Goal: Task Accomplishment & Management: Complete application form

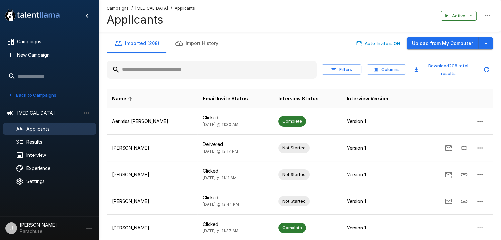
click at [242, 85] on div "Name Email Invite Status Interview Status Interview Version Aerimiss Mays Click…" at bounding box center [300, 240] width 386 height 313
click at [225, 42] on div "Imported (208) Import History Auto-Invite is ON Upload from My Computer" at bounding box center [300, 43] width 386 height 18
click at [483, 44] on icon "button" at bounding box center [486, 44] width 8 height 8
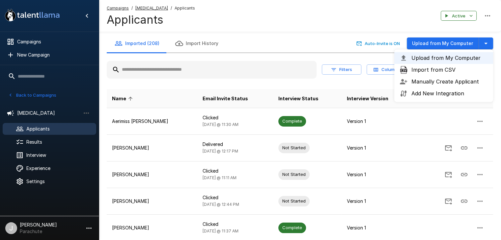
click at [444, 73] on span "Import from CSV" at bounding box center [449, 70] width 76 height 8
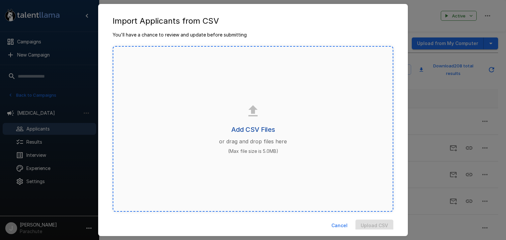
click at [252, 127] on h6 "Add CSV Files" at bounding box center [253, 129] width 44 height 11
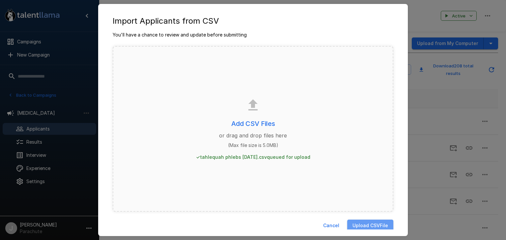
click at [367, 224] on button "Upload CSV File" at bounding box center [370, 226] width 46 height 12
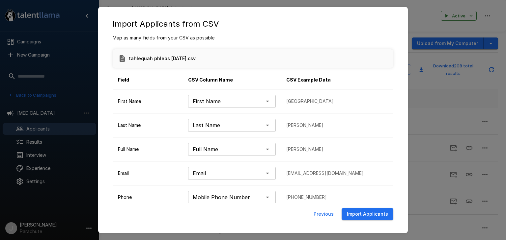
click at [366, 216] on button "Import Applicants" at bounding box center [367, 214] width 52 height 12
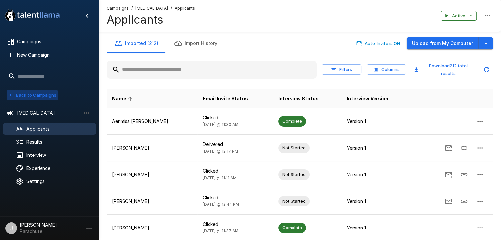
click at [27, 97] on button "Back to Campaigns" at bounding box center [32, 95] width 51 height 10
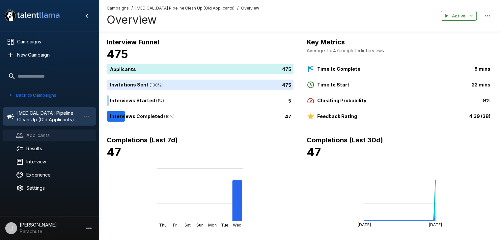
click at [34, 133] on span "Applicants" at bounding box center [58, 135] width 65 height 7
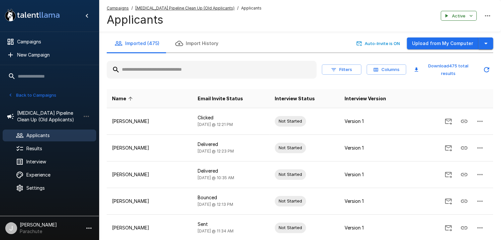
click at [481, 40] on button "button" at bounding box center [485, 44] width 14 height 12
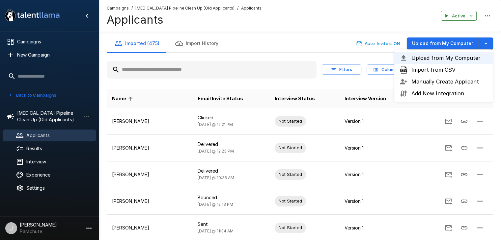
click at [446, 67] on span "Import from CSV" at bounding box center [449, 70] width 76 height 8
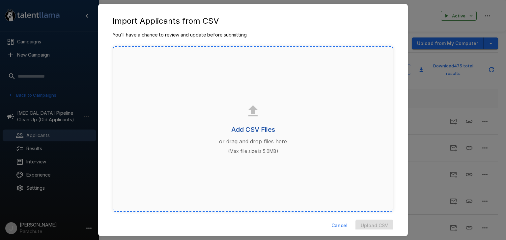
click at [255, 125] on h6 "Add CSV Files" at bounding box center [253, 129] width 44 height 11
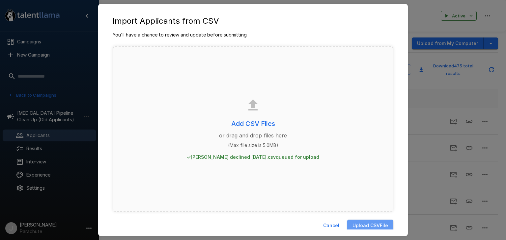
click at [354, 225] on button "Upload CSV File" at bounding box center [370, 226] width 46 height 12
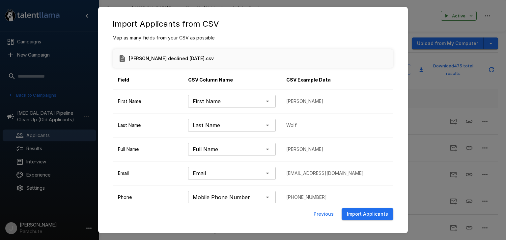
click at [360, 210] on button "Import Applicants" at bounding box center [367, 214] width 52 height 12
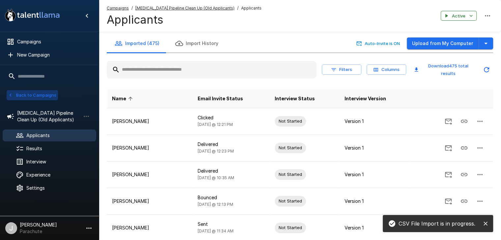
click at [22, 94] on button "Back to Campaigns" at bounding box center [32, 95] width 51 height 10
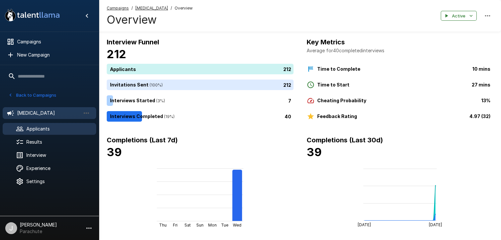
click at [33, 126] on span "Applicants" at bounding box center [58, 129] width 65 height 7
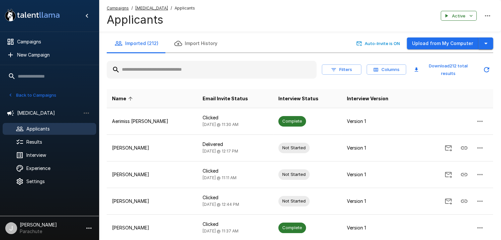
click at [482, 44] on icon "button" at bounding box center [486, 44] width 8 height 8
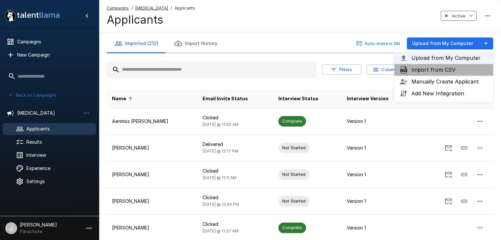
click at [437, 72] on span "Import from CSV" at bounding box center [449, 70] width 76 height 8
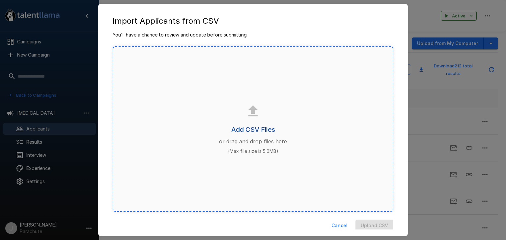
click at [252, 127] on h6 "Add CSV Files" at bounding box center [253, 129] width 44 height 11
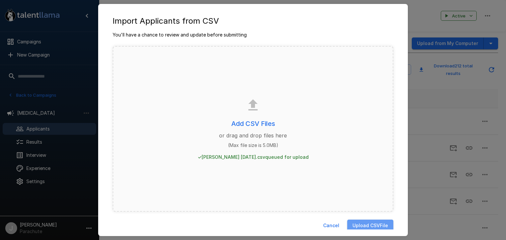
click at [360, 224] on button "Upload CSV File" at bounding box center [370, 226] width 46 height 12
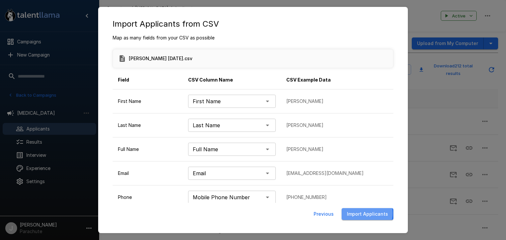
click at [368, 213] on button "Import Applicants" at bounding box center [367, 214] width 52 height 12
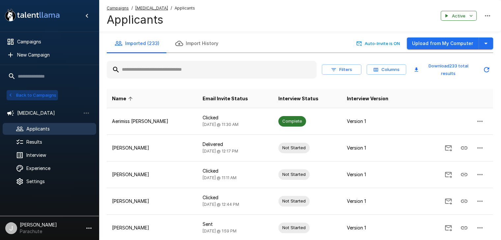
click at [35, 93] on button "Back to Campaigns" at bounding box center [32, 95] width 51 height 10
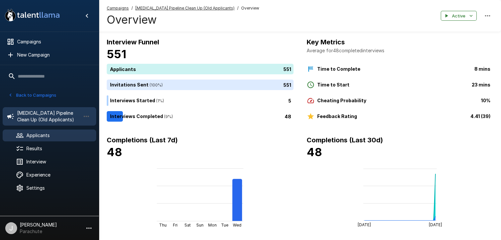
click at [47, 134] on span "Applicants" at bounding box center [58, 135] width 65 height 7
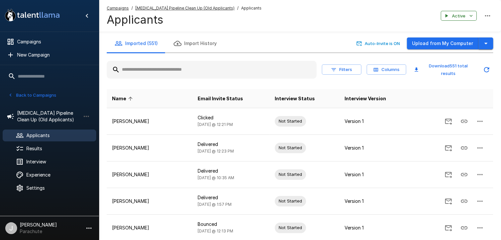
click at [488, 42] on icon "button" at bounding box center [486, 44] width 8 height 8
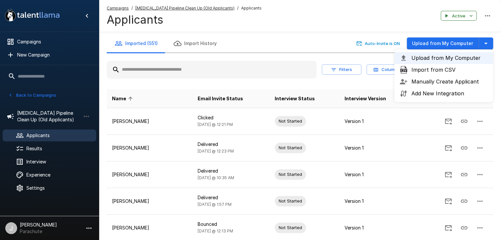
click at [442, 69] on span "Import from CSV" at bounding box center [449, 70] width 76 height 8
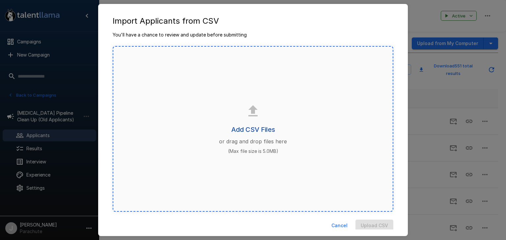
click at [263, 129] on h6 "Add CSV Files" at bounding box center [253, 129] width 44 height 11
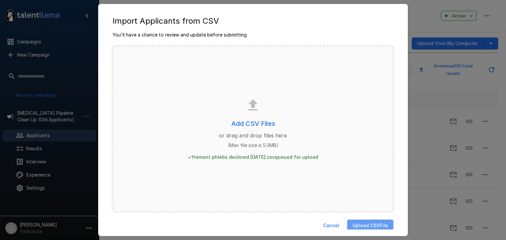
click at [365, 222] on button "Upload CSV File" at bounding box center [370, 226] width 46 height 12
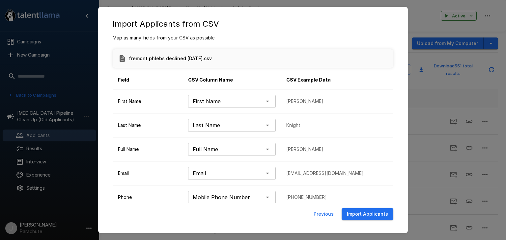
click at [350, 213] on button "Import Applicants" at bounding box center [367, 214] width 52 height 12
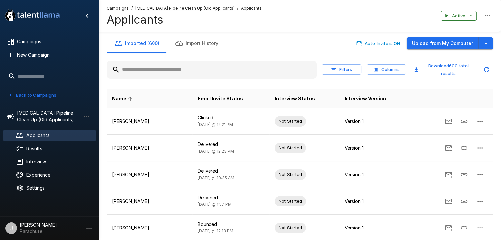
click at [28, 96] on button "Back to Campaigns" at bounding box center [32, 95] width 51 height 10
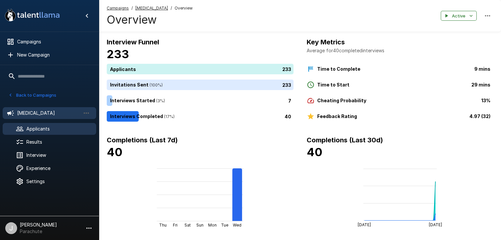
click at [31, 128] on span "Applicants" at bounding box center [58, 129] width 65 height 7
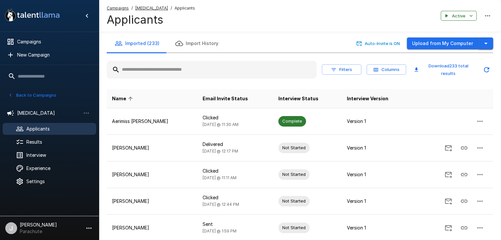
click at [486, 45] on icon "button" at bounding box center [486, 44] width 8 height 8
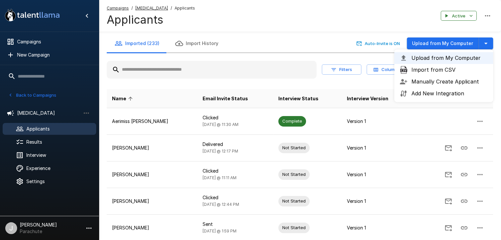
click at [447, 70] on span "Import from CSV" at bounding box center [449, 70] width 76 height 8
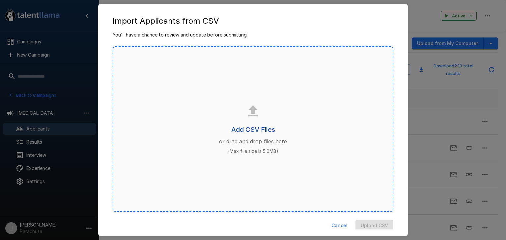
click at [253, 132] on h6 "Add CSV Files" at bounding box center [253, 129] width 44 height 11
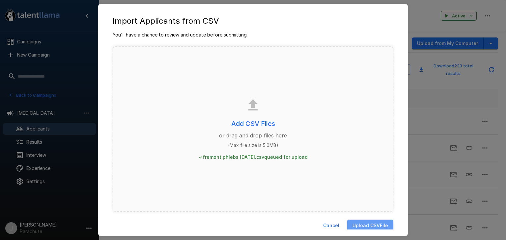
click at [357, 222] on button "Upload CSV File" at bounding box center [370, 226] width 46 height 12
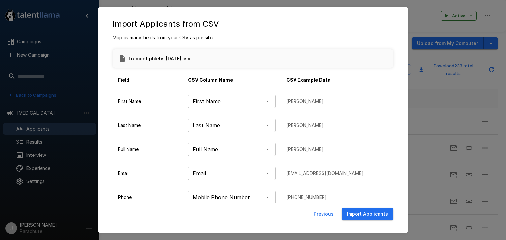
click at [370, 215] on button "Import Applicants" at bounding box center [367, 214] width 52 height 12
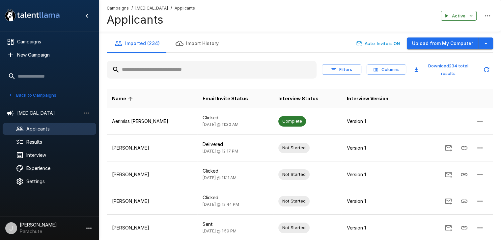
click at [35, 100] on div "Back to Campaigns" at bounding box center [50, 96] width 87 height 12
click at [36, 91] on button "Back to Campaigns" at bounding box center [32, 95] width 51 height 10
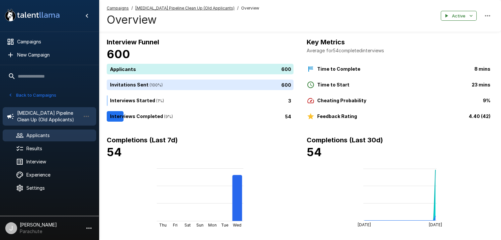
click at [35, 135] on span "Applicants" at bounding box center [58, 135] width 65 height 7
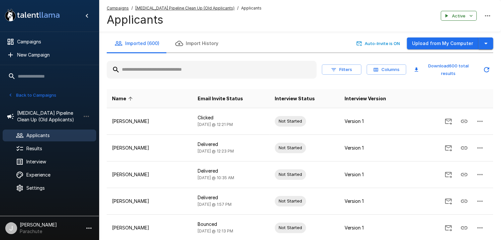
click at [486, 41] on icon "button" at bounding box center [486, 44] width 8 height 8
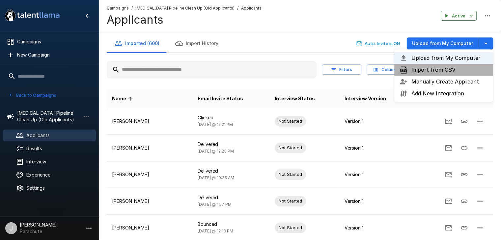
click at [453, 68] on span "Import from CSV" at bounding box center [449, 70] width 76 height 8
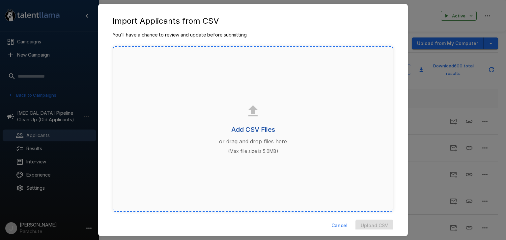
click at [255, 132] on h6 "Add CSV Files" at bounding box center [253, 129] width 44 height 11
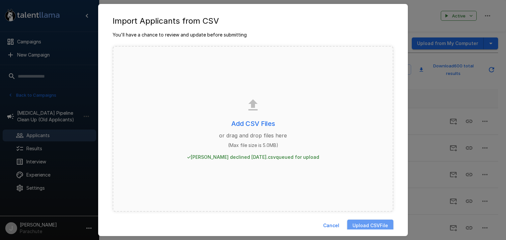
click at [355, 226] on button "Upload CSV File" at bounding box center [370, 226] width 46 height 12
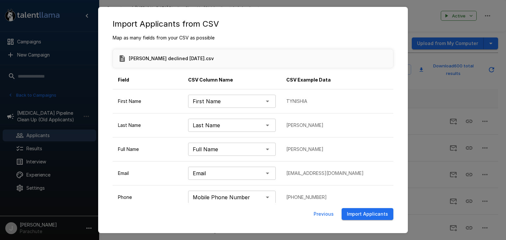
click at [380, 211] on button "Import Applicants" at bounding box center [367, 214] width 52 height 12
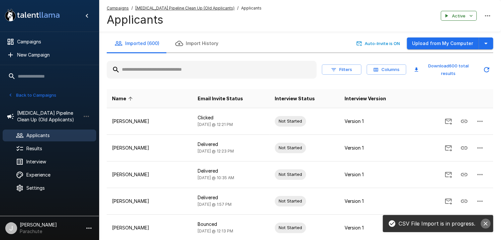
click at [486, 223] on icon "close" at bounding box center [485, 224] width 4 height 4
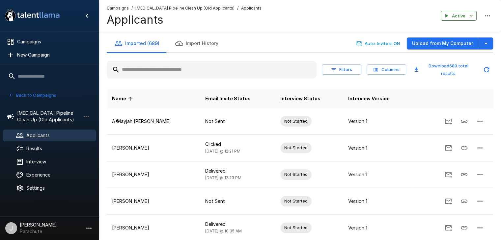
click at [23, 94] on button "Back to Campaigns" at bounding box center [32, 95] width 51 height 10
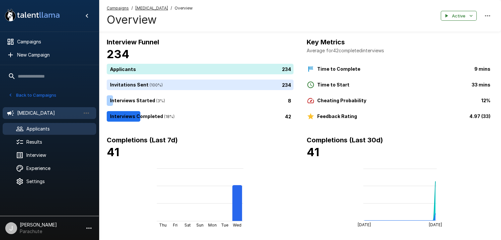
click at [38, 127] on span "Applicants" at bounding box center [58, 129] width 65 height 7
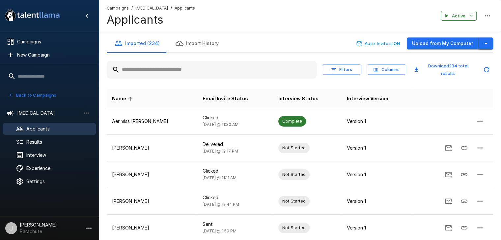
click at [489, 42] on icon "button" at bounding box center [486, 44] width 8 height 8
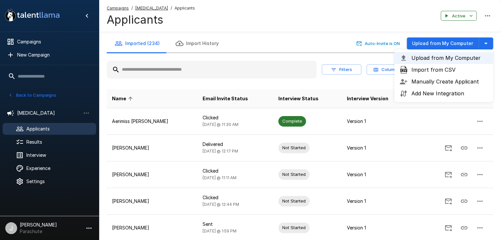
click at [453, 69] on span "Import from CSV" at bounding box center [449, 70] width 76 height 8
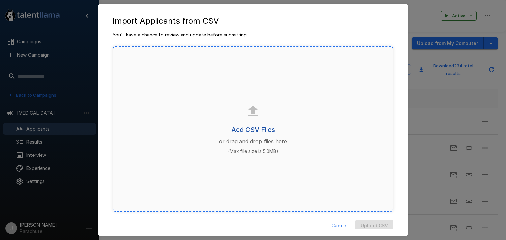
click at [253, 132] on h6 "Add CSV Files" at bounding box center [253, 129] width 44 height 11
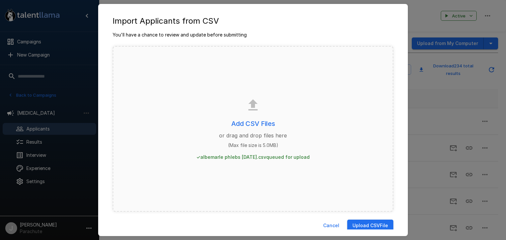
click at [371, 222] on button "Upload CSV File" at bounding box center [370, 226] width 46 height 12
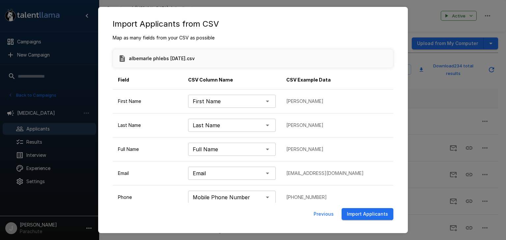
click at [379, 214] on button "Import Applicants" at bounding box center [367, 214] width 52 height 12
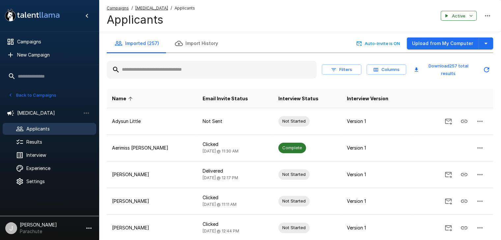
click at [21, 94] on button "Back to Campaigns" at bounding box center [32, 95] width 51 height 10
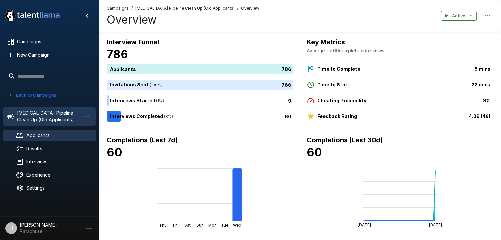
click at [33, 133] on span "Applicants" at bounding box center [58, 135] width 65 height 7
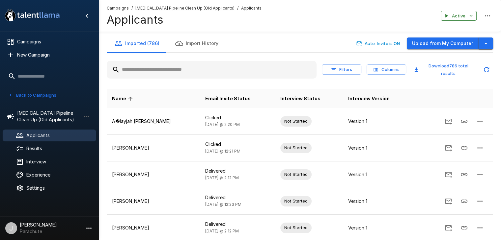
click at [486, 44] on icon "button" at bounding box center [486, 44] width 8 height 8
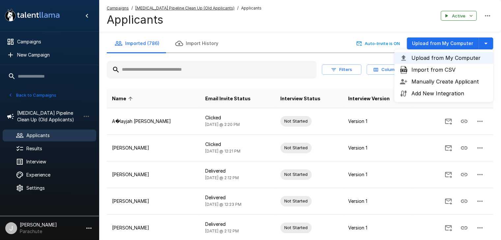
click at [450, 68] on span "Import from CSV" at bounding box center [449, 70] width 76 height 8
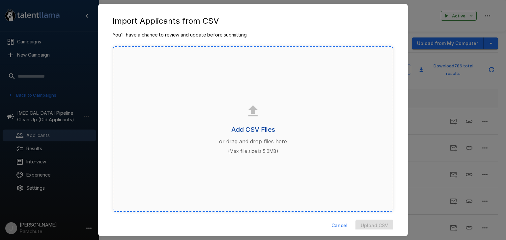
click at [246, 130] on h6 "Add CSV Files" at bounding box center [253, 129] width 44 height 11
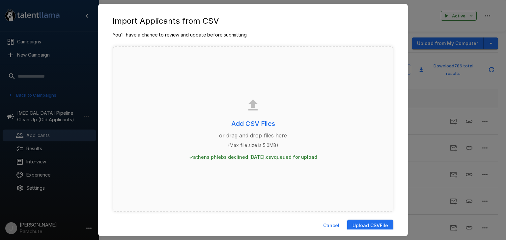
click at [374, 224] on button "Upload CSV File" at bounding box center [370, 226] width 46 height 12
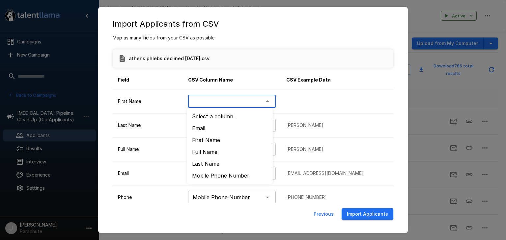
click at [264, 103] on body ".st0{fill:#FFFFFF;} .st1{fill:#76a4ed;} Campaigns New Campaign Active 17 (Archi…" at bounding box center [255, 120] width 511 height 240
click at [207, 140] on li "First Name" at bounding box center [230, 140] width 86 height 12
type input "**********"
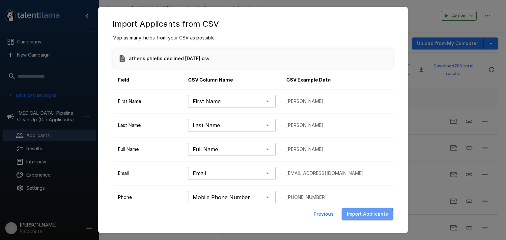
click at [358, 218] on button "Import Applicants" at bounding box center [367, 214] width 52 height 12
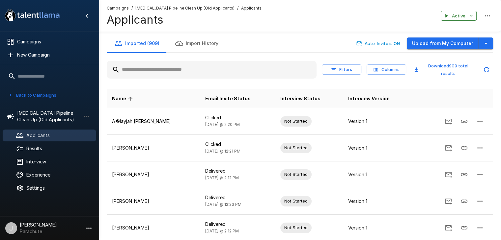
click at [32, 98] on button "Back to Campaigns" at bounding box center [32, 95] width 51 height 10
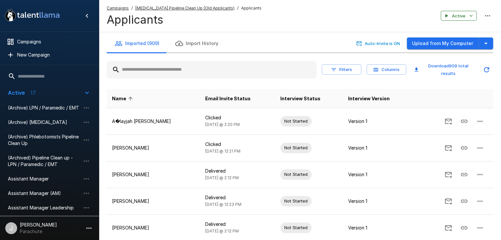
drag, startPoint x: 40, startPoint y: 129, endPoint x: 0, endPoint y: 133, distance: 39.7
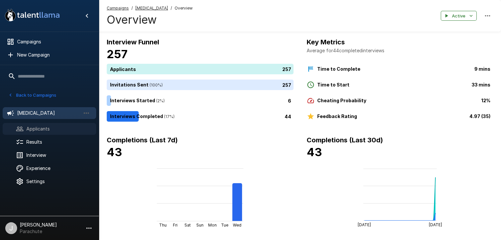
click at [44, 130] on span "Applicants" at bounding box center [58, 129] width 65 height 7
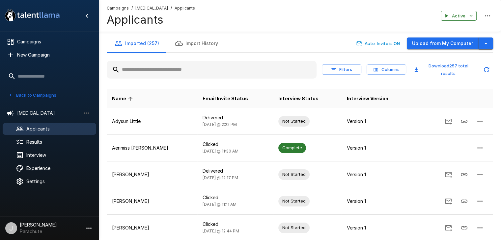
click at [485, 41] on icon "button" at bounding box center [486, 44] width 8 height 8
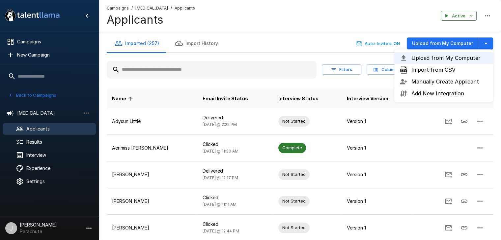
click at [448, 66] on li "Import from CSV" at bounding box center [443, 70] width 99 height 12
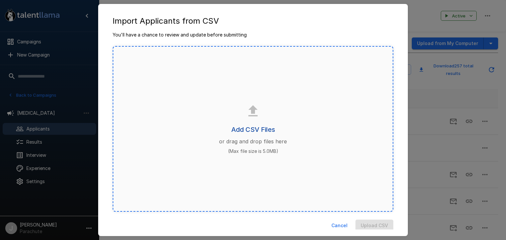
click at [242, 130] on h6 "Add CSV Files" at bounding box center [253, 129] width 44 height 11
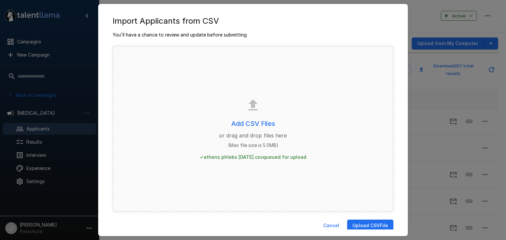
click at [356, 227] on button "Upload CSV File" at bounding box center [370, 226] width 46 height 12
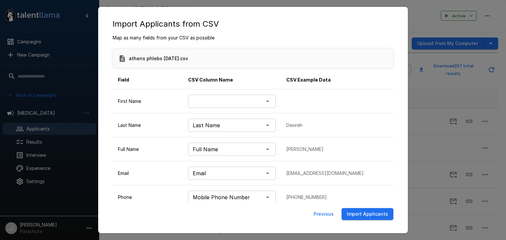
click at [259, 101] on body ".st0{fill:#FFFFFF;} .st1{fill:#76a4ed;} Campaigns New Campaign Active 17 (Archi…" at bounding box center [255, 120] width 511 height 240
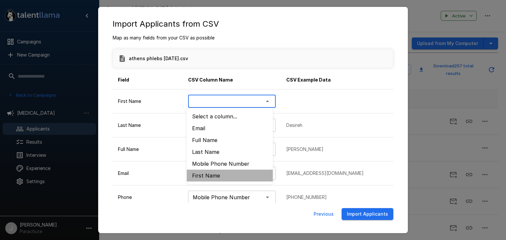
click at [217, 174] on li "﻿First Name" at bounding box center [230, 176] width 86 height 12
type input "**********"
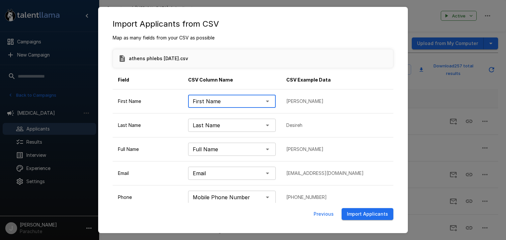
click at [350, 213] on button "Import Applicants" at bounding box center [367, 214] width 52 height 12
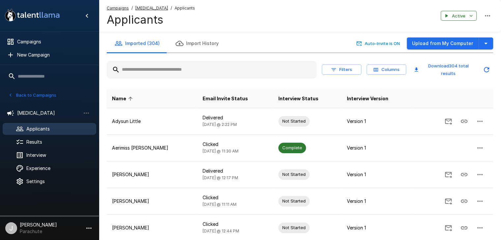
click at [30, 94] on button "Back to Campaigns" at bounding box center [32, 95] width 51 height 10
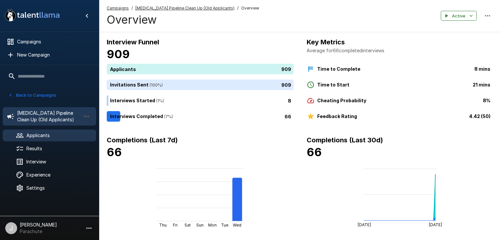
click at [38, 137] on span "Applicants" at bounding box center [58, 135] width 65 height 7
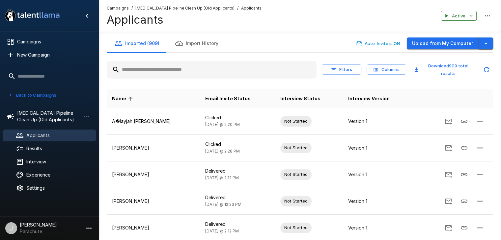
click at [482, 42] on icon "button" at bounding box center [486, 44] width 8 height 8
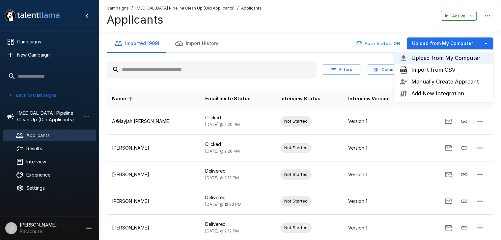
click at [446, 68] on span "Import from CSV" at bounding box center [449, 70] width 76 height 8
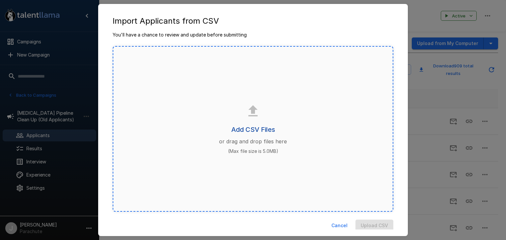
click at [264, 127] on h6 "Add CSV Files" at bounding box center [253, 129] width 44 height 11
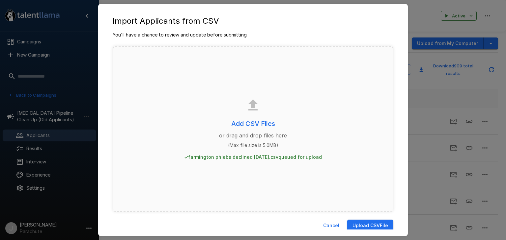
click at [368, 221] on button "Upload CSV File" at bounding box center [370, 226] width 46 height 12
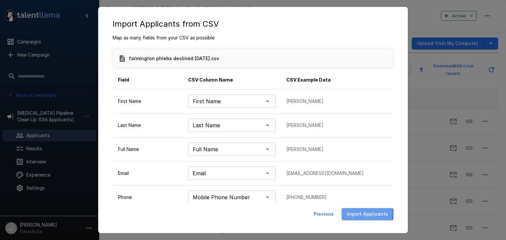
click at [367, 212] on button "Import Applicants" at bounding box center [367, 214] width 52 height 12
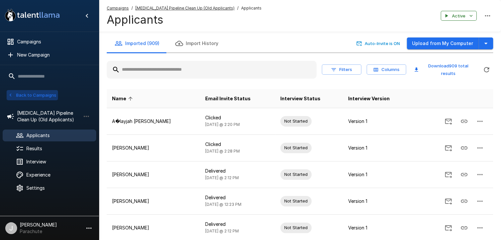
click at [37, 94] on button "Back to Campaigns" at bounding box center [32, 95] width 51 height 10
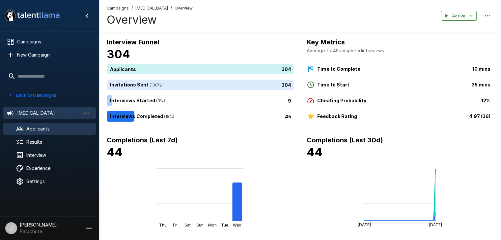
click at [41, 130] on span "Applicants" at bounding box center [58, 129] width 65 height 7
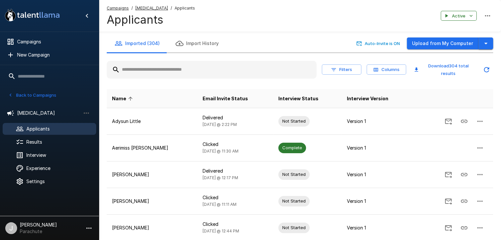
click at [481, 38] on button "button" at bounding box center [485, 44] width 14 height 12
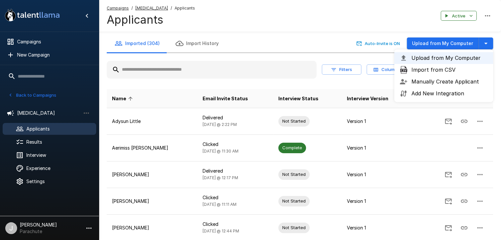
click at [435, 69] on span "Import from CSV" at bounding box center [449, 70] width 76 height 8
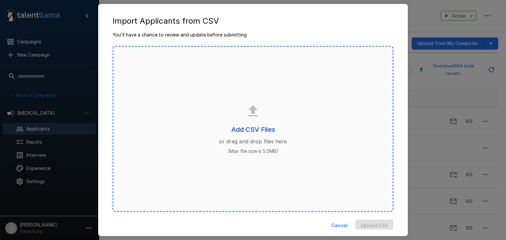
click at [261, 129] on h6 "Add CSV Files" at bounding box center [253, 129] width 44 height 11
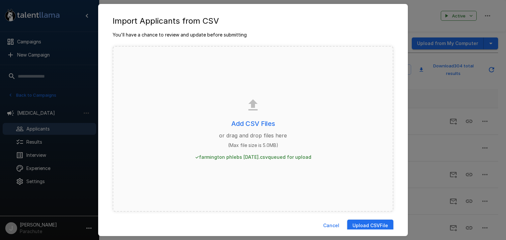
click at [364, 223] on button "Upload CSV File" at bounding box center [370, 226] width 46 height 12
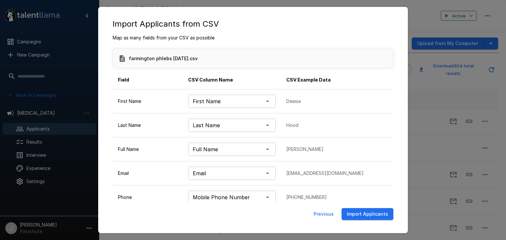
click at [358, 215] on button "Import Applicants" at bounding box center [367, 214] width 52 height 12
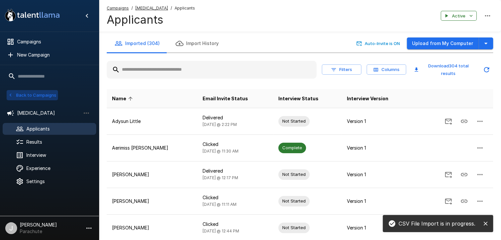
click at [26, 95] on button "Back to Campaigns" at bounding box center [32, 95] width 51 height 10
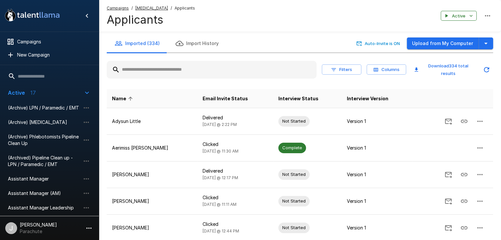
drag, startPoint x: 22, startPoint y: 147, endPoint x: 23, endPoint y: 161, distance: 14.2
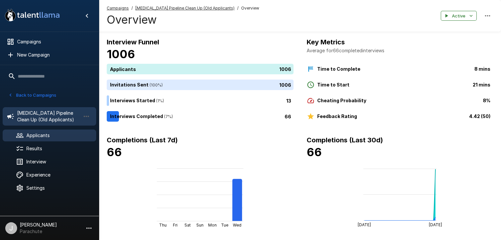
click at [52, 131] on div "Applicants" at bounding box center [50, 136] width 94 height 12
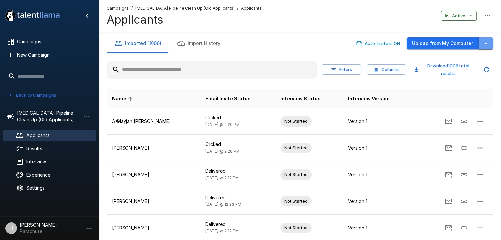
click at [483, 43] on icon "button" at bounding box center [486, 44] width 8 height 8
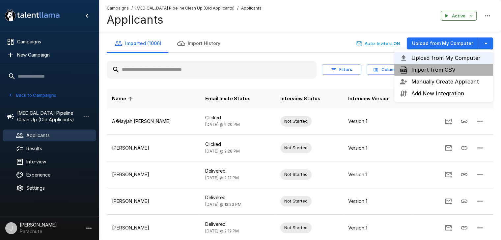
click at [445, 69] on span "Import from CSV" at bounding box center [449, 70] width 76 height 8
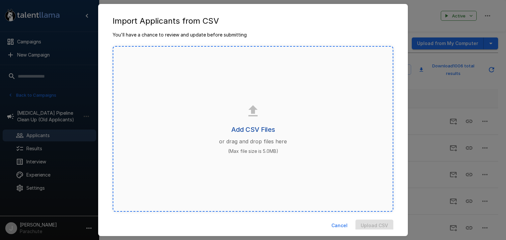
click at [258, 126] on h6 "Add CSV Files" at bounding box center [253, 129] width 44 height 11
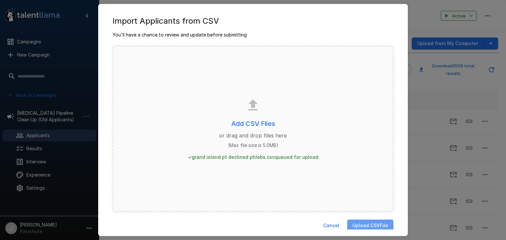
click at [373, 222] on button "Upload CSV File" at bounding box center [370, 226] width 46 height 12
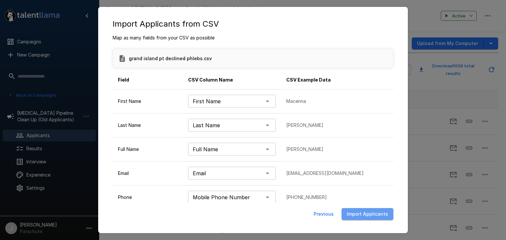
click at [376, 216] on button "Import Applicants" at bounding box center [367, 214] width 52 height 12
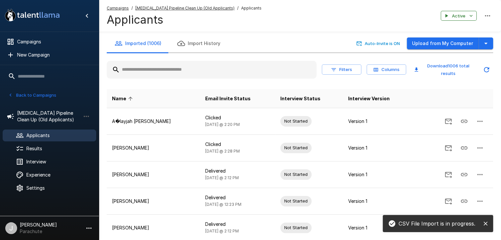
click at [26, 95] on button "Back to Campaigns" at bounding box center [32, 95] width 51 height 10
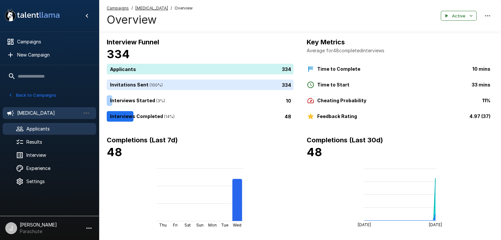
click at [52, 126] on span "Applicants" at bounding box center [58, 129] width 65 height 7
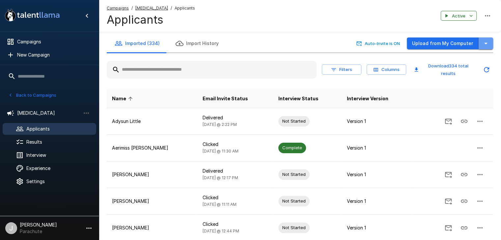
click at [486, 41] on icon "button" at bounding box center [486, 44] width 8 height 8
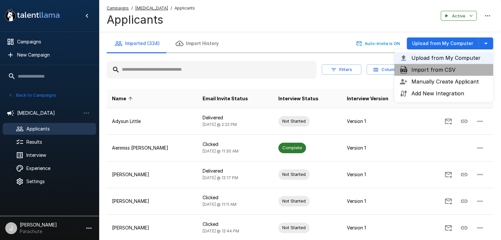
click at [432, 68] on span "Import from CSV" at bounding box center [449, 70] width 76 height 8
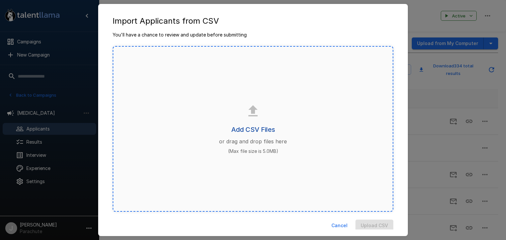
click at [246, 128] on h6 "Add CSV Files" at bounding box center [253, 129] width 44 height 11
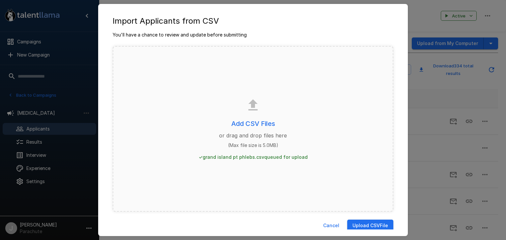
click at [353, 224] on button "Upload CSV File" at bounding box center [370, 226] width 46 height 12
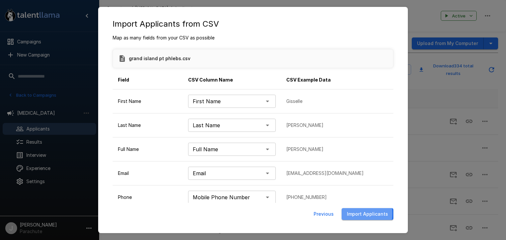
click at [349, 215] on button "Import Applicants" at bounding box center [367, 214] width 52 height 12
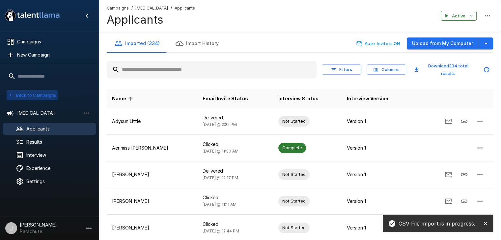
click at [22, 95] on button "Back to Campaigns" at bounding box center [32, 95] width 51 height 10
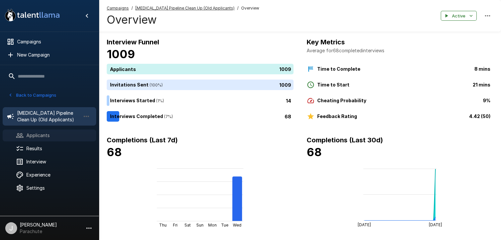
click at [41, 134] on span "Applicants" at bounding box center [58, 135] width 65 height 7
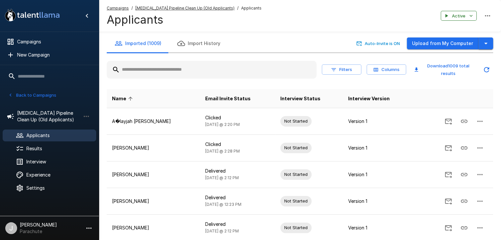
click at [485, 39] on button "button" at bounding box center [485, 44] width 14 height 12
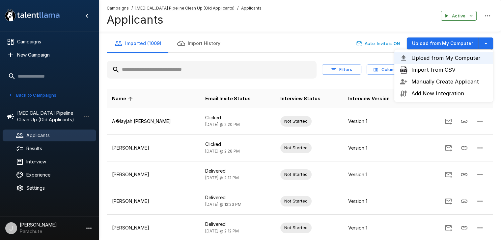
click at [443, 67] on span "Import from CSV" at bounding box center [449, 70] width 76 height 8
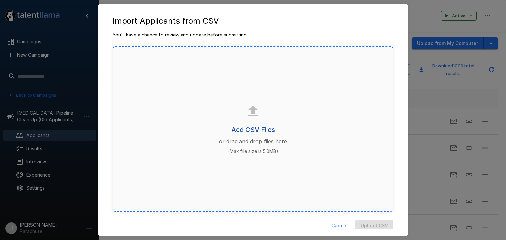
click at [247, 129] on h6 "Add CSV Files" at bounding box center [253, 129] width 44 height 11
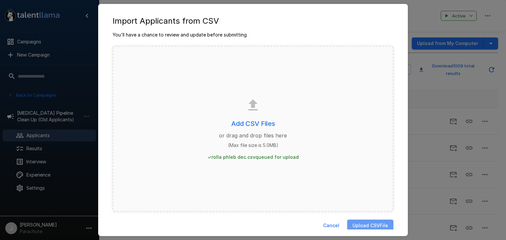
click at [362, 225] on button "Upload CSV File" at bounding box center [370, 226] width 46 height 12
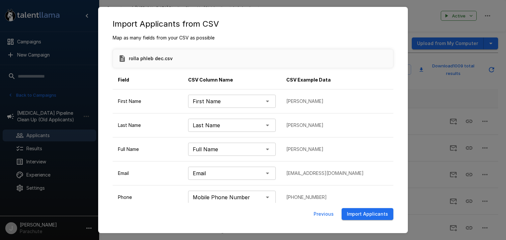
click at [370, 212] on button "Import Applicants" at bounding box center [367, 214] width 52 height 12
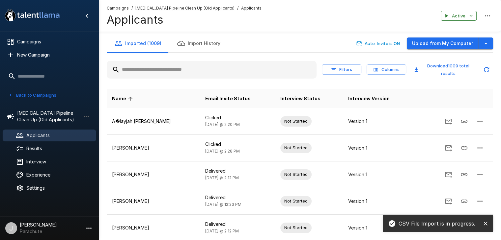
click at [27, 95] on button "Back to Campaigns" at bounding box center [32, 95] width 51 height 10
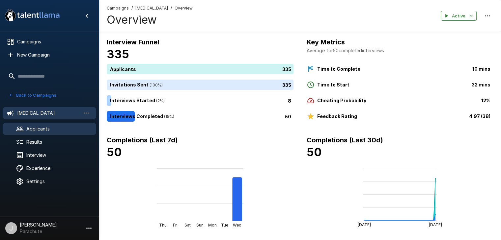
click at [30, 127] on span "Applicants" at bounding box center [58, 129] width 65 height 7
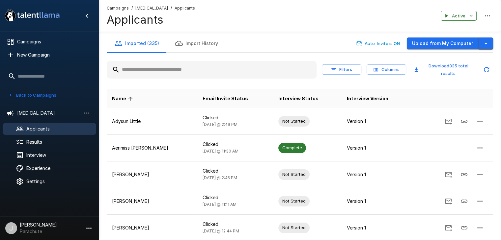
click at [485, 44] on icon "button" at bounding box center [486, 44] width 8 height 8
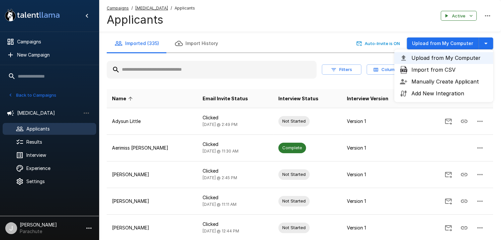
click at [450, 68] on span "Import from CSV" at bounding box center [449, 70] width 76 height 8
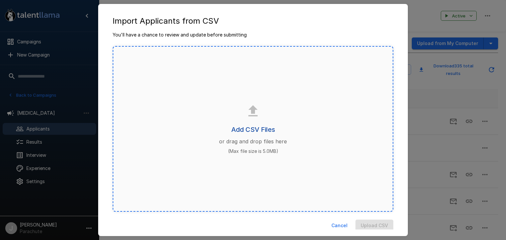
click at [250, 128] on h6 "Add CSV Files" at bounding box center [253, 129] width 44 height 11
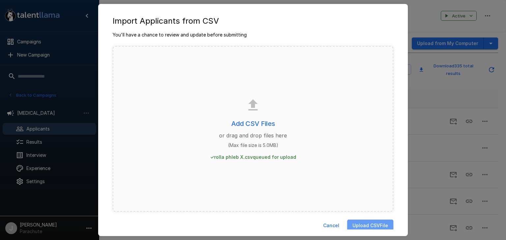
click at [358, 224] on button "Upload CSV File" at bounding box center [370, 226] width 46 height 12
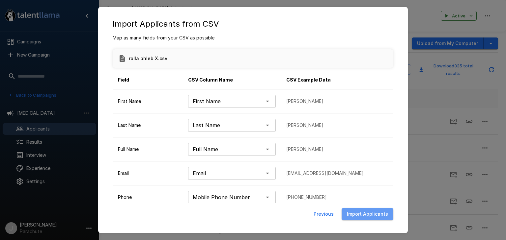
click at [372, 213] on button "Import Applicants" at bounding box center [367, 214] width 52 height 12
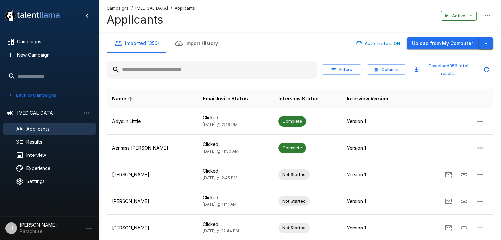
click at [488, 45] on icon "button" at bounding box center [486, 44] width 8 height 8
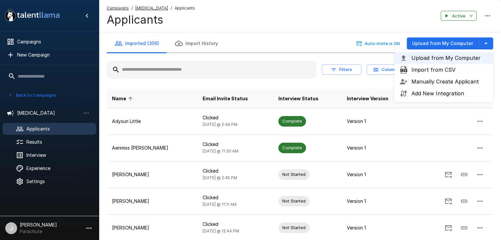
click at [441, 73] on span "Import from CSV" at bounding box center [449, 70] width 76 height 8
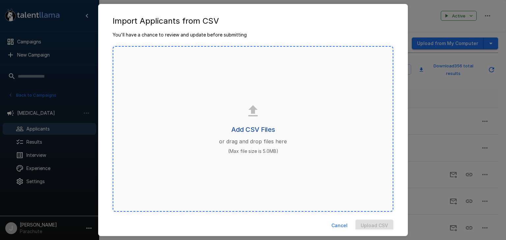
click at [243, 129] on h6 "Add CSV Files" at bounding box center [253, 129] width 44 height 11
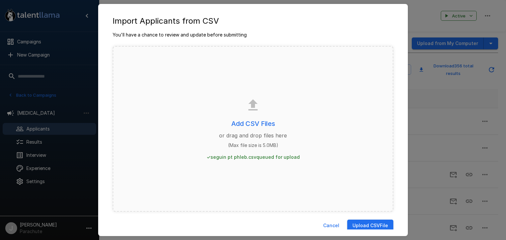
click at [358, 224] on button "Upload CSV File" at bounding box center [370, 226] width 46 height 12
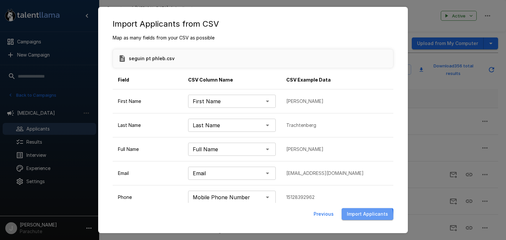
click at [366, 216] on button "Import Applicants" at bounding box center [367, 214] width 52 height 12
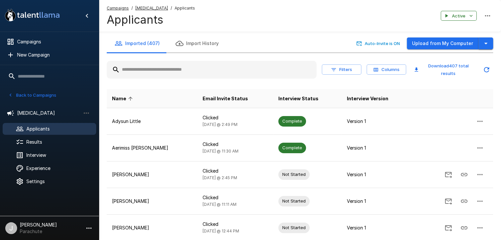
click at [488, 40] on icon "button" at bounding box center [486, 44] width 8 height 8
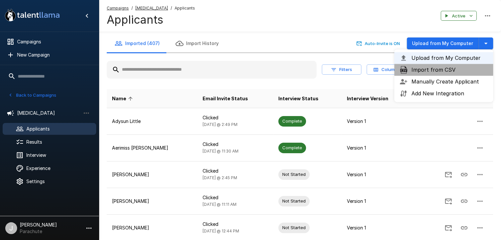
click at [458, 70] on span "Import from CSV" at bounding box center [449, 70] width 76 height 8
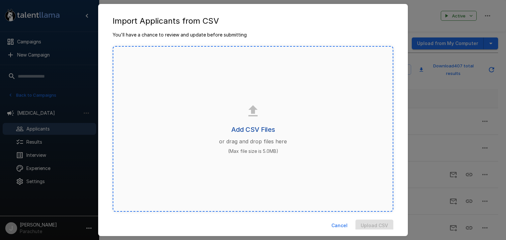
click at [248, 127] on h6 "Add CSV Files" at bounding box center [253, 129] width 44 height 11
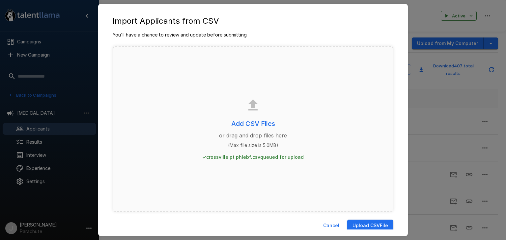
click at [352, 225] on button "Upload CSV File" at bounding box center [370, 226] width 46 height 12
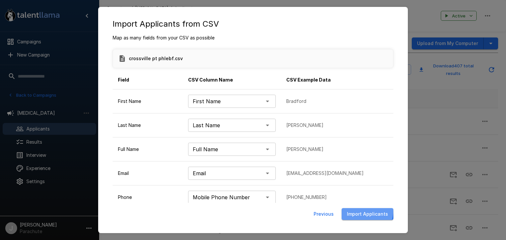
click at [360, 210] on button "Import Applicants" at bounding box center [367, 214] width 52 height 12
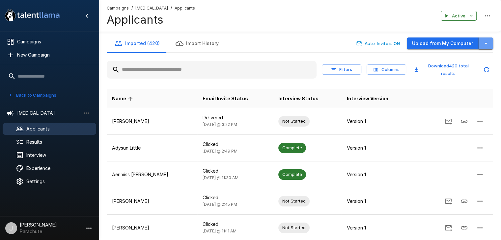
click at [483, 42] on icon "button" at bounding box center [486, 44] width 8 height 8
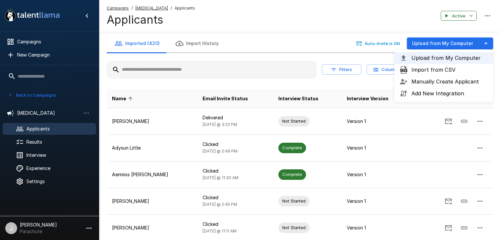
click at [452, 66] on span "Import from CSV" at bounding box center [449, 70] width 76 height 8
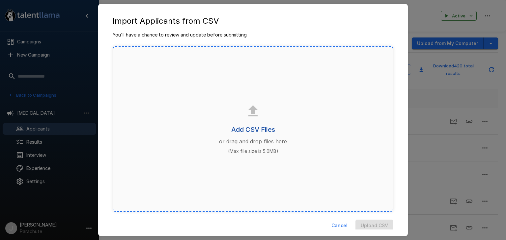
click at [249, 131] on h6 "Add CSV Files" at bounding box center [253, 129] width 44 height 11
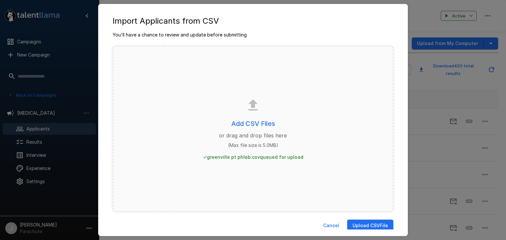
click at [359, 227] on button "Upload CSV File" at bounding box center [370, 226] width 46 height 12
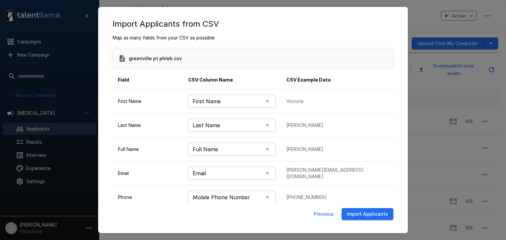
click at [366, 206] on div "**********" at bounding box center [253, 131] width 296 height 192
click at [366, 210] on button "Import Applicants" at bounding box center [367, 214] width 52 height 12
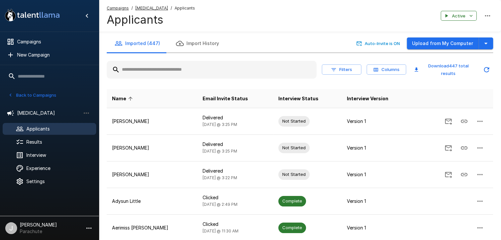
click at [145, 68] on input "text" at bounding box center [212, 70] width 210 height 12
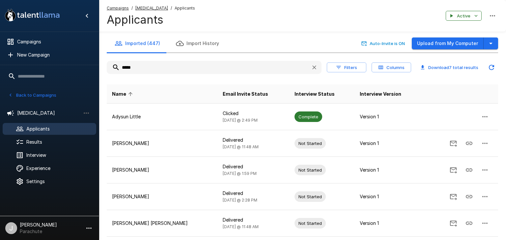
type input "******"
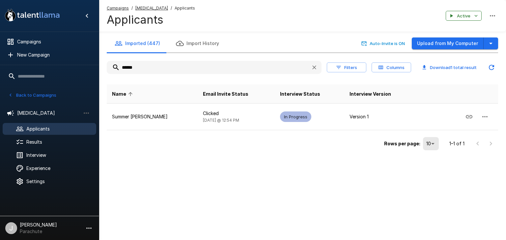
drag, startPoint x: 161, startPoint y: 69, endPoint x: 97, endPoint y: 68, distance: 63.3
click at [99, 68] on div ".st0{fill:#FFFFFF;} .st1{fill:#76a4ed;} Campaigns New Campaign Active 17 (Archi…" at bounding box center [302, 89] width 407 height 179
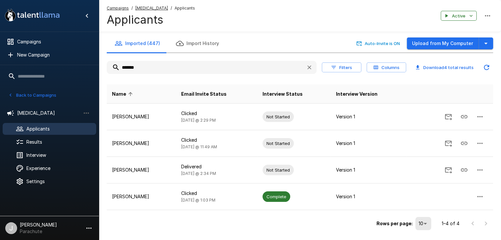
type input "*******"
click at [311, 70] on icon "button" at bounding box center [309, 67] width 7 height 7
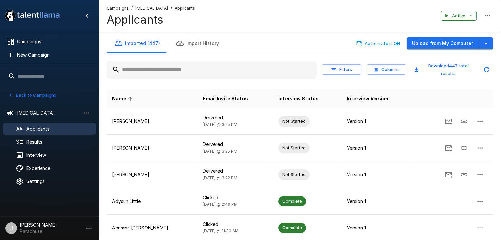
click at [156, 71] on input "text" at bounding box center [212, 70] width 210 height 12
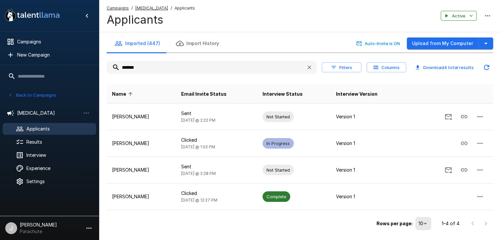
type input "*******"
click at [22, 95] on button "Back to Campaigns" at bounding box center [32, 95] width 51 height 10
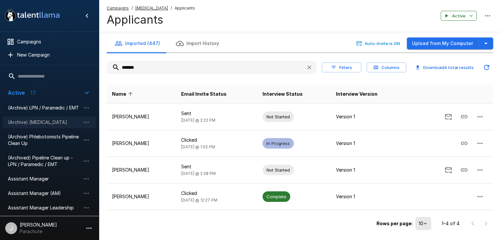
click at [43, 120] on span "(Archive) [MEDICAL_DATA]" at bounding box center [44, 122] width 72 height 7
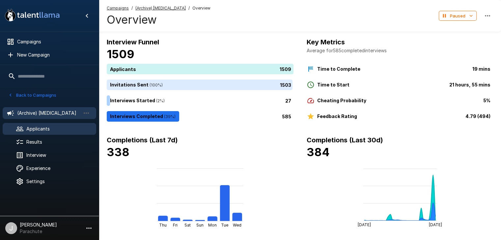
drag, startPoint x: 51, startPoint y: 128, endPoint x: 55, endPoint y: 127, distance: 3.8
click at [52, 127] on span "Applicants" at bounding box center [58, 129] width 65 height 7
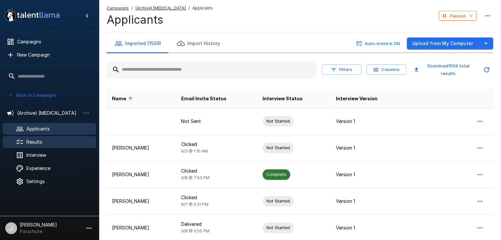
click at [49, 137] on div "Results" at bounding box center [50, 142] width 94 height 12
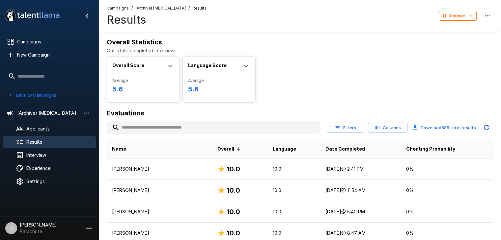
click at [148, 127] on input "text" at bounding box center [214, 128] width 214 height 12
click at [129, 125] on input "text" at bounding box center [214, 128] width 214 height 12
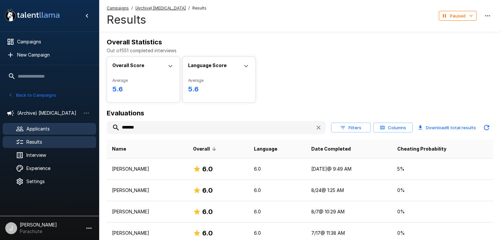
drag, startPoint x: 146, startPoint y: 125, endPoint x: 87, endPoint y: 127, distance: 58.3
click at [99, 127] on div ".st0{fill:#FFFFFF;} .st1{fill:#76a4ed;} Campaigns New Campaign Active 13 Assist…" at bounding box center [300, 168] width 402 height 336
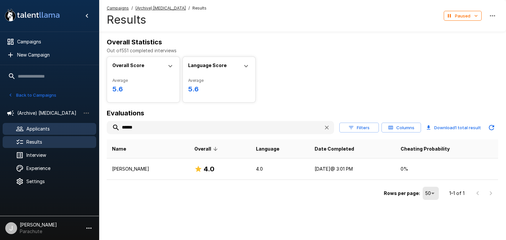
type input "******"
